Goal: Task Accomplishment & Management: Complete application form

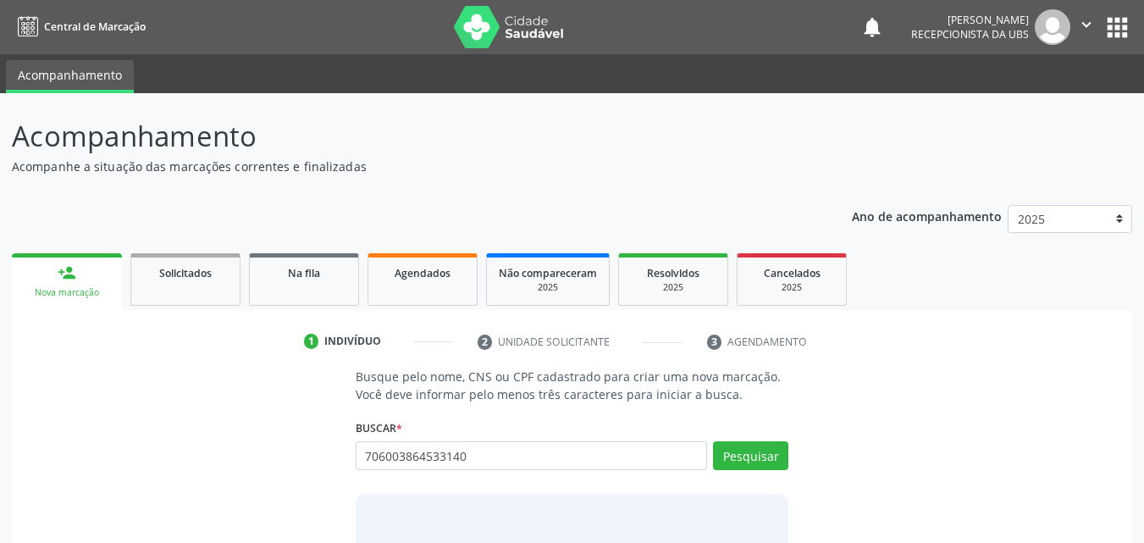
type input "706003864533140"
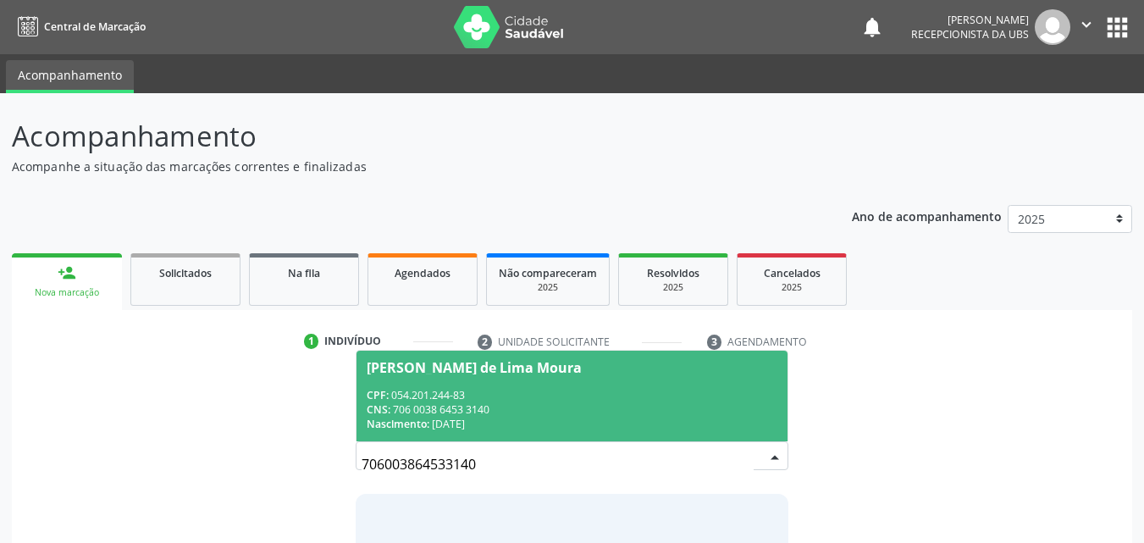
click at [472, 386] on span "[PERSON_NAME] de Lima Moura CPF: 054.201.244-83 CNS: 706 0038 6453 3140 Nascime…" at bounding box center [572, 395] width 432 height 91
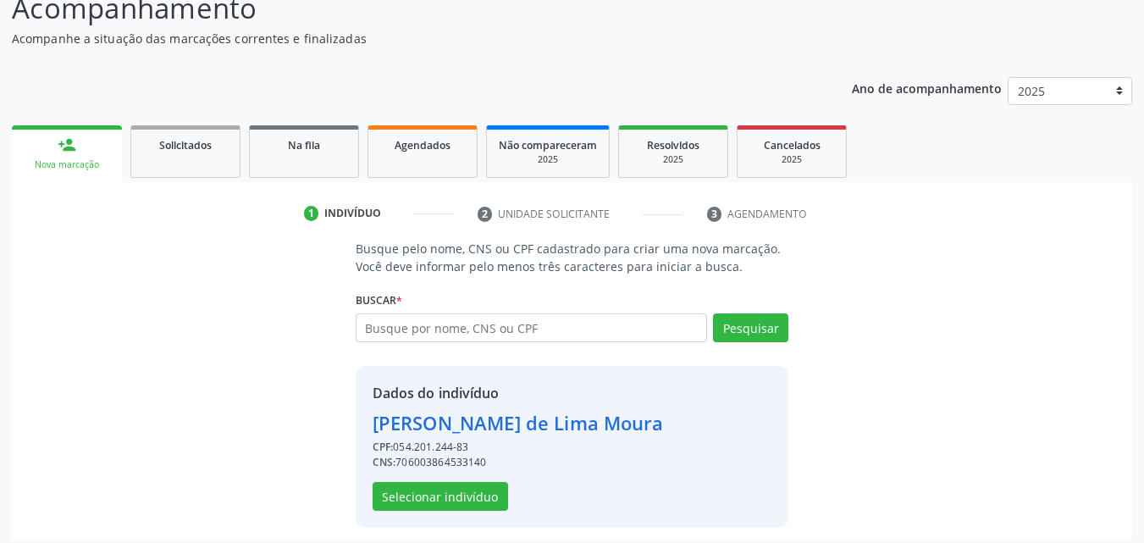
scroll to position [136, 0]
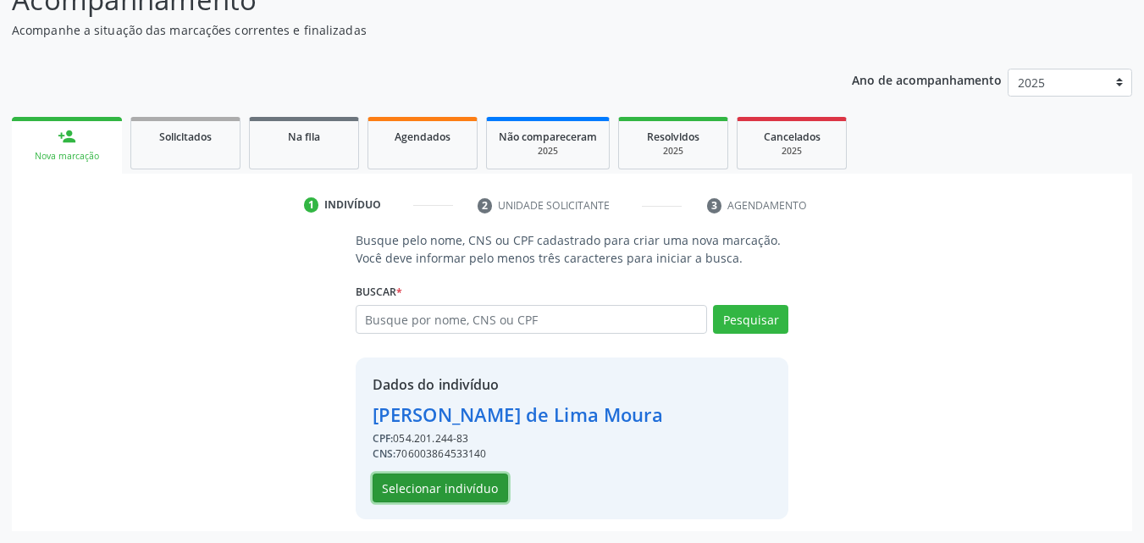
click at [488, 492] on button "Selecionar indivíduo" at bounding box center [439, 487] width 135 height 29
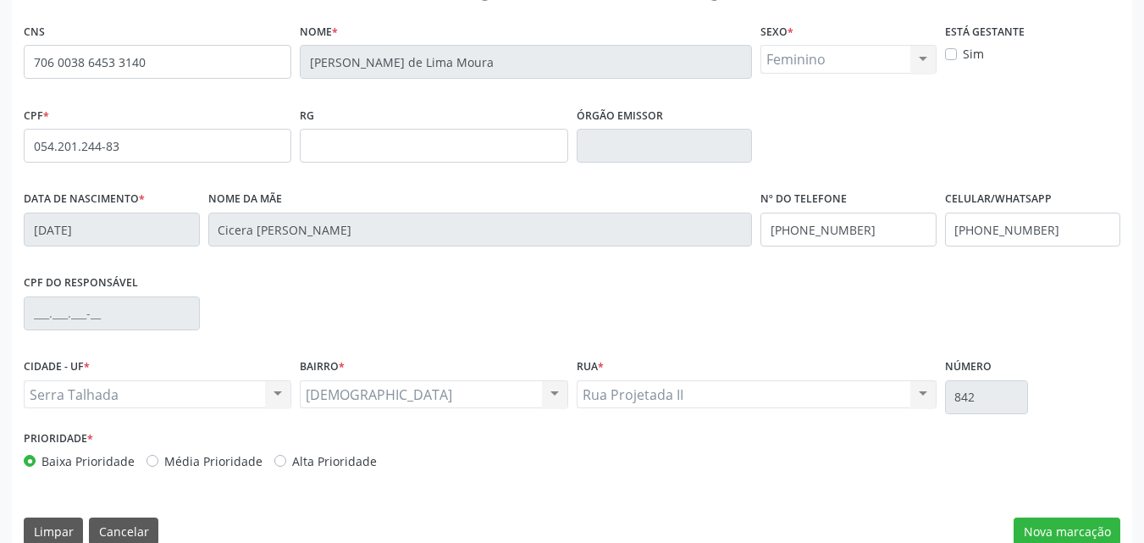
scroll to position [375, 0]
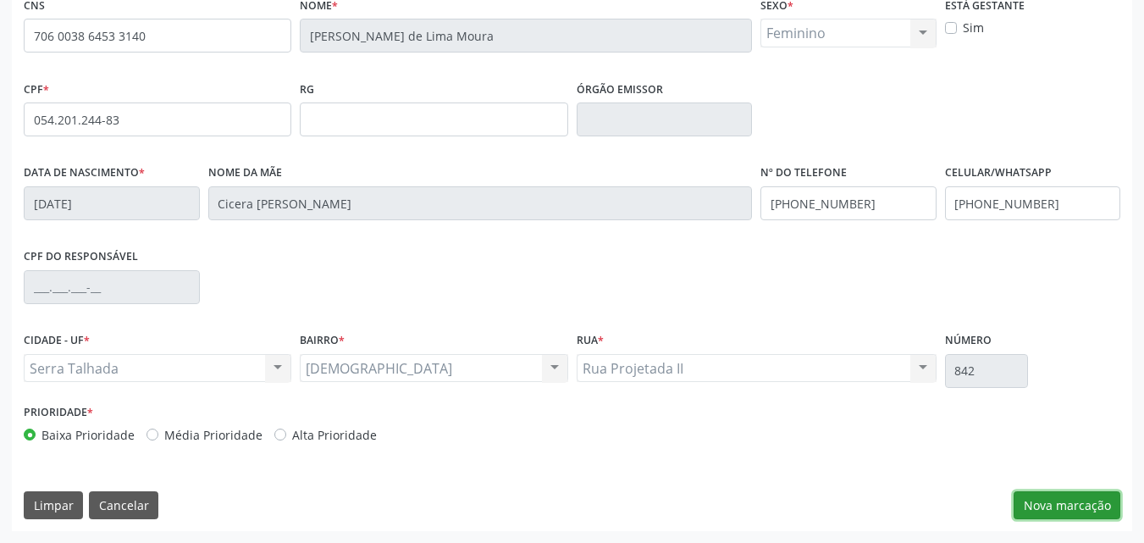
click at [1075, 506] on button "Nova marcação" at bounding box center [1066, 505] width 107 height 29
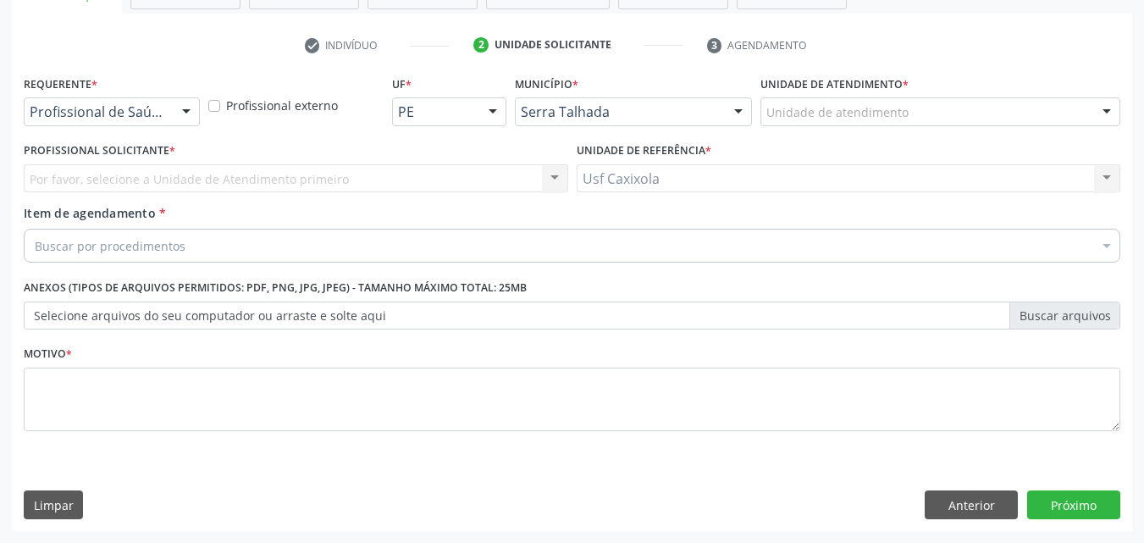
scroll to position [296, 0]
click at [140, 121] on div "Profissional de Saúde" at bounding box center [112, 111] width 176 height 29
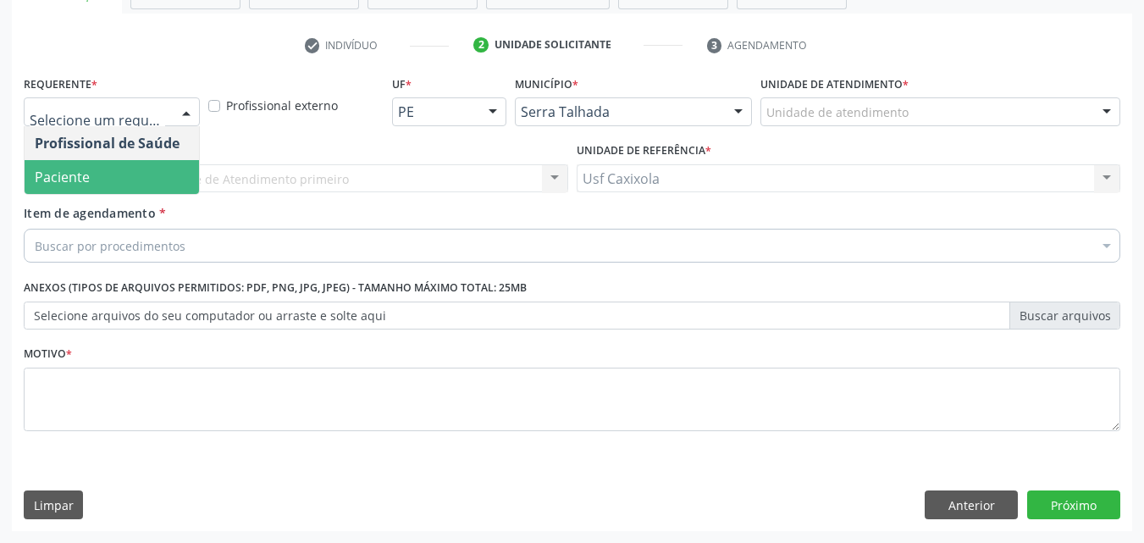
click at [138, 178] on span "Paciente" at bounding box center [112, 177] width 174 height 34
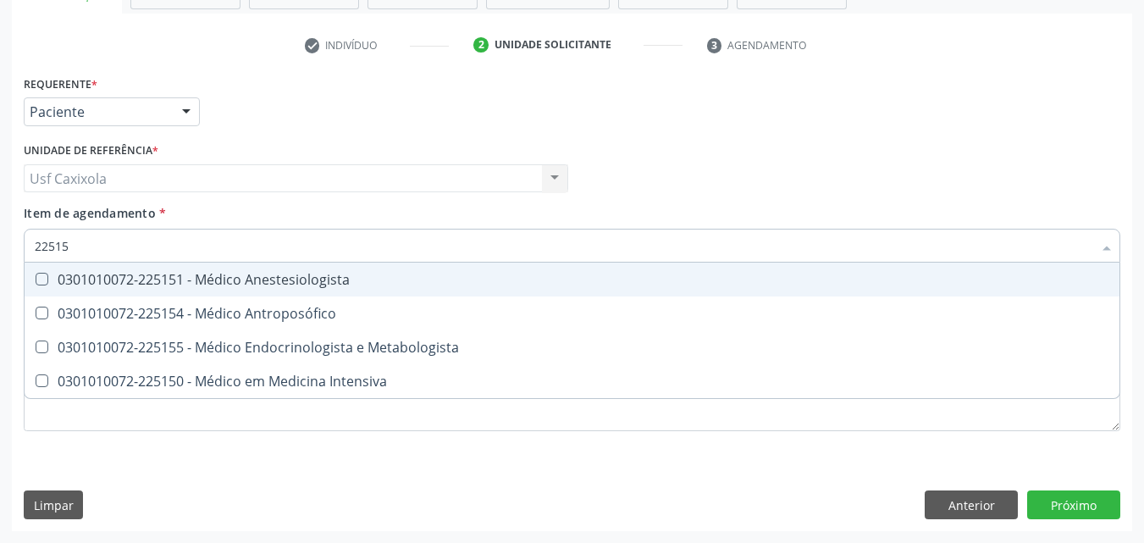
type input "225155"
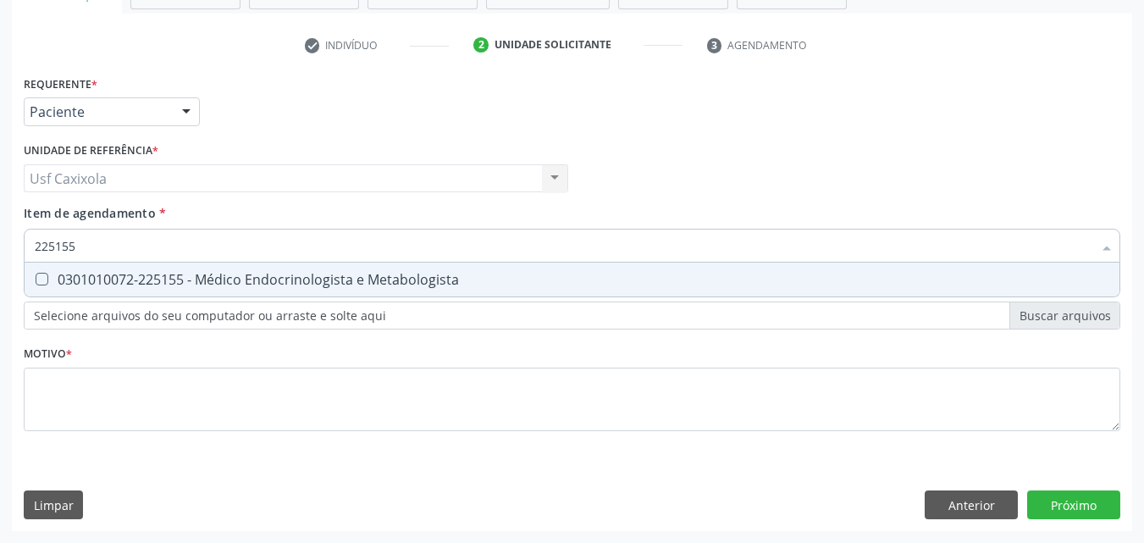
click at [207, 284] on div "0301010072-225155 - Médico Endocrinologista e Metabologista" at bounding box center [572, 280] width 1074 height 14
checkbox Metabologista "true"
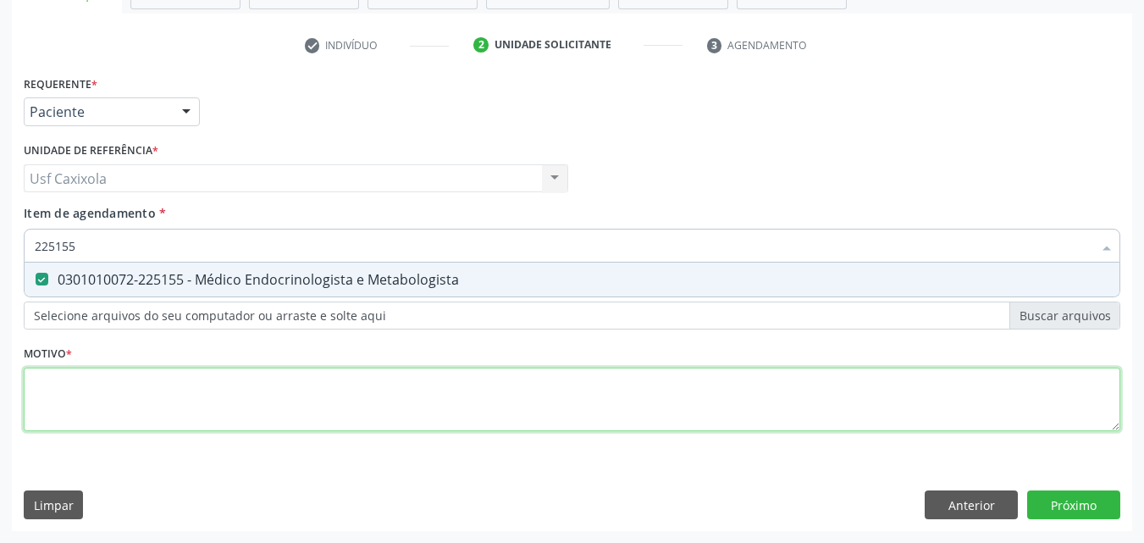
click at [243, 391] on div "Requerente * Paciente Profissional de Saúde Paciente Nenhum resultado encontrad…" at bounding box center [572, 262] width 1096 height 383
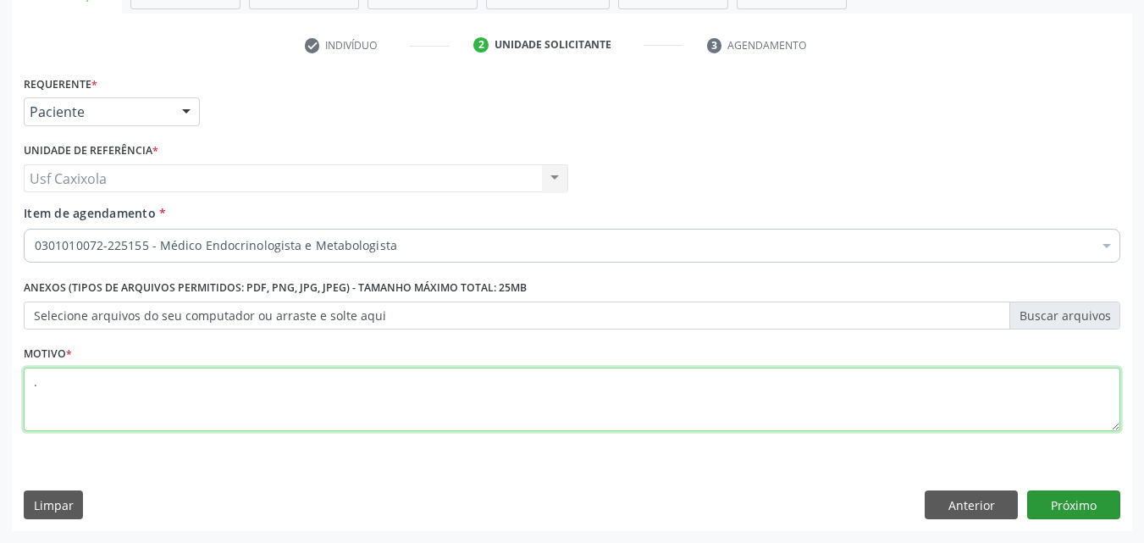
type textarea "."
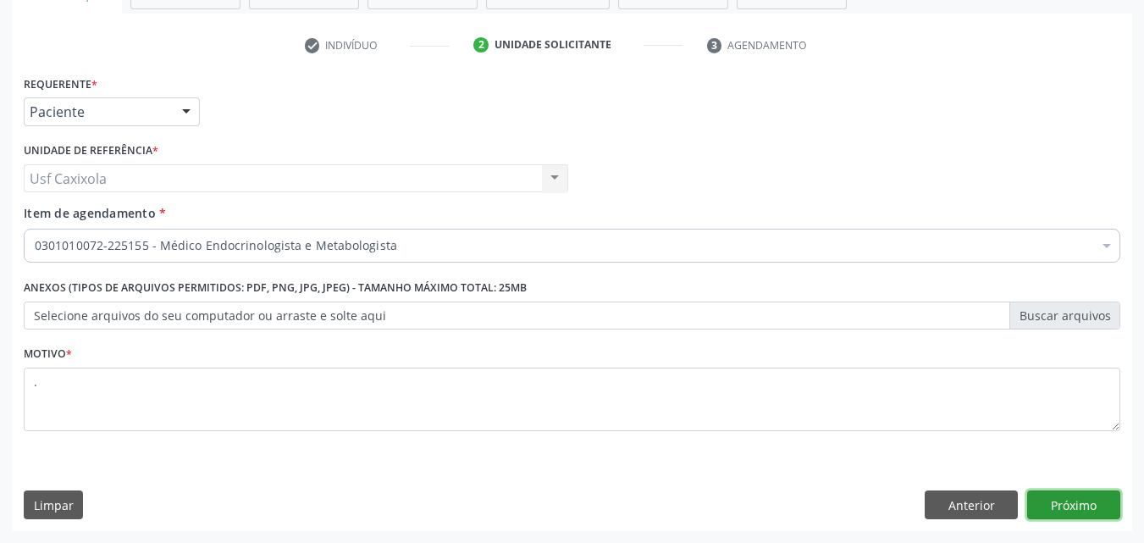
click at [1064, 494] on button "Próximo" at bounding box center [1073, 504] width 93 height 29
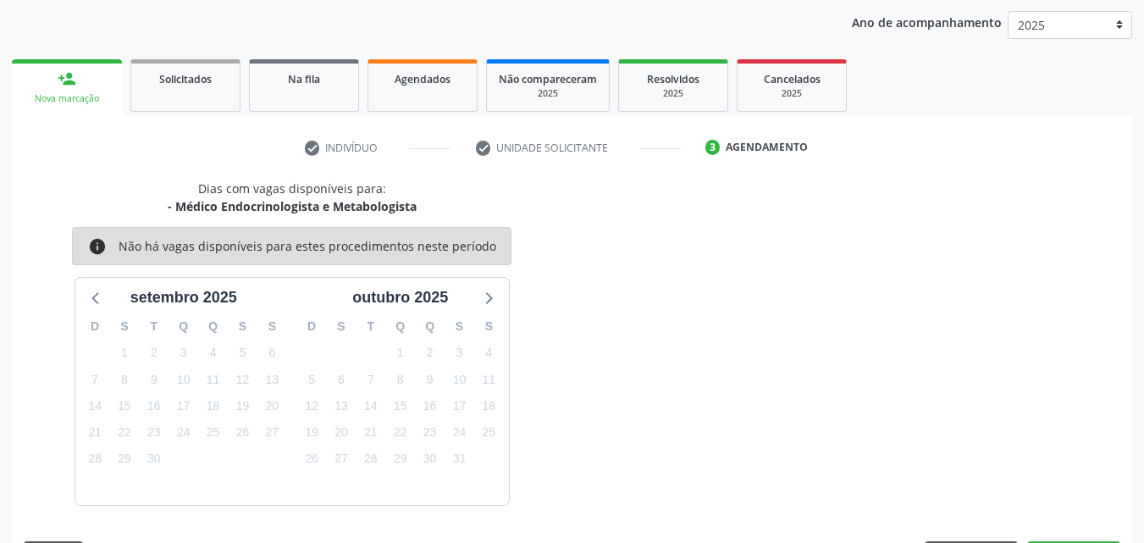
scroll to position [244, 0]
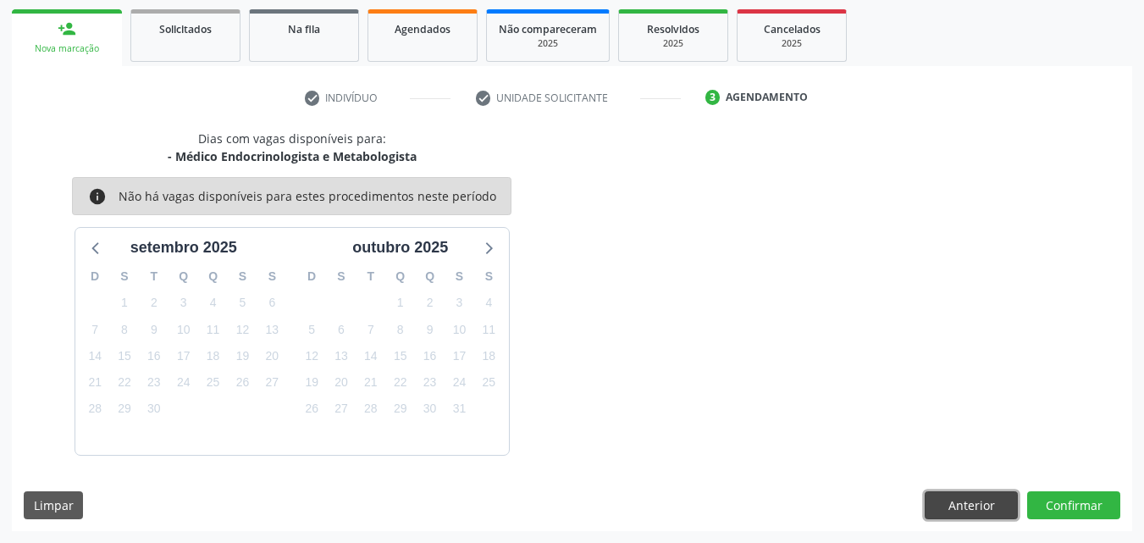
click at [956, 504] on button "Anterior" at bounding box center [970, 505] width 93 height 29
